Goal: Transaction & Acquisition: Purchase product/service

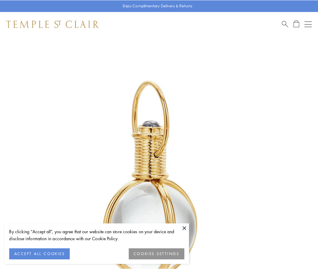
scroll to position [158, 0]
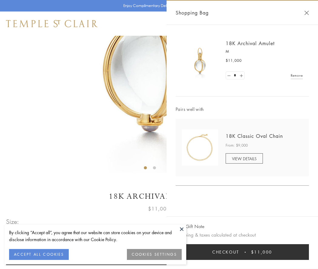
click at [243, 252] on button "Checkout $11,000" at bounding box center [242, 252] width 133 height 16
